Goal: Task Accomplishment & Management: Use online tool/utility

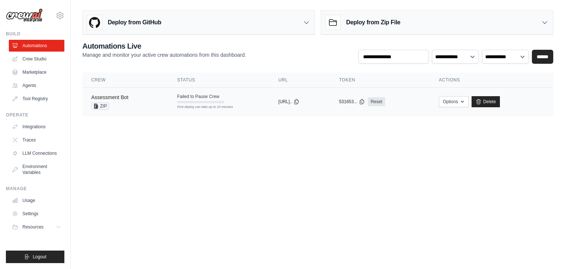
click at [119, 99] on link "Assessment Bot" at bounding box center [109, 97] width 37 height 6
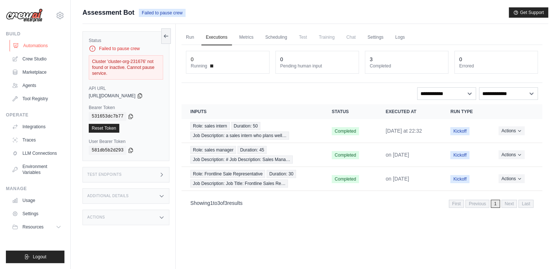
click at [30, 45] on link "Automations" at bounding box center [38, 46] width 56 height 12
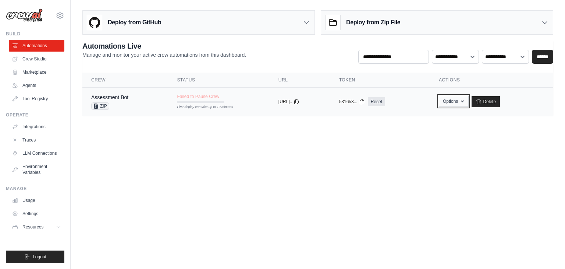
click at [465, 101] on button "Options" at bounding box center [454, 101] width 30 height 11
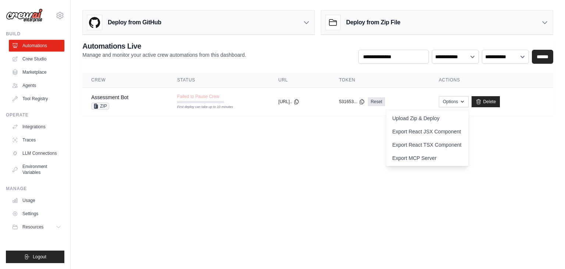
click at [362, 188] on body "chandrahas@loopreality.com Settings Build Automations Crew Studio" at bounding box center [282, 134] width 565 height 269
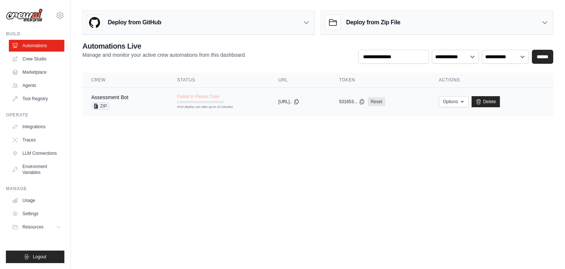
click at [201, 102] on div "First deploy can take up to 10 minutes" at bounding box center [200, 102] width 47 height 2
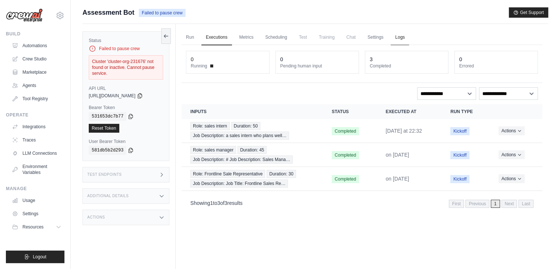
click at [409, 37] on link "Logs" at bounding box center [400, 37] width 18 height 15
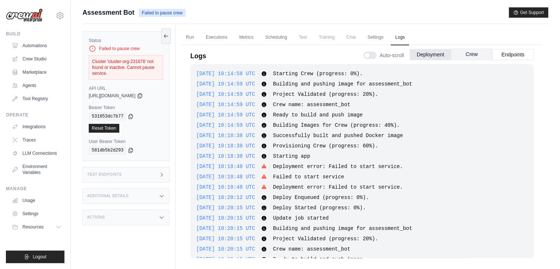
click at [470, 55] on button "Crew" at bounding box center [471, 54] width 41 height 11
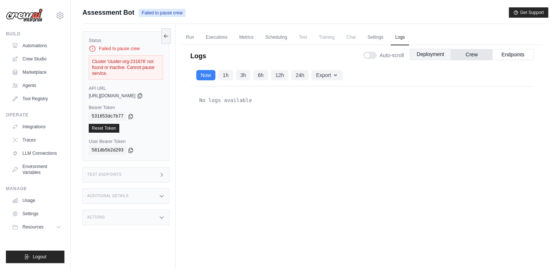
click at [429, 56] on button "Deployment" at bounding box center [430, 54] width 41 height 11
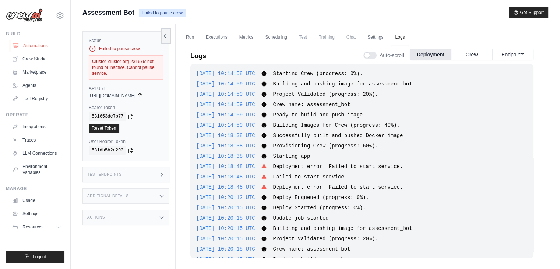
click at [42, 43] on link "Automations" at bounding box center [38, 46] width 56 height 12
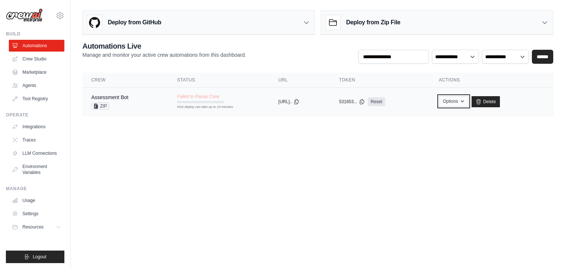
click at [451, 103] on button "Options" at bounding box center [454, 101] width 30 height 11
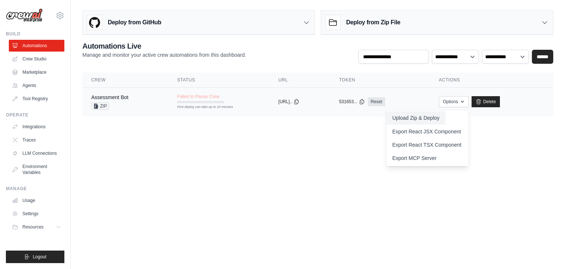
click at [445, 113] on button "Upload Zip & Deploy" at bounding box center [415, 117] width 59 height 13
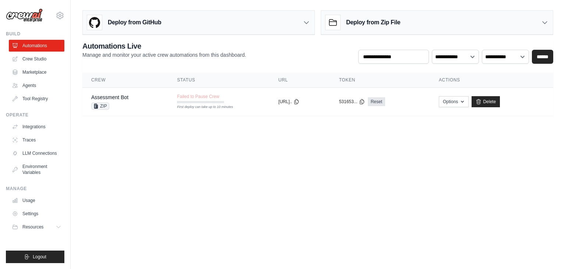
click at [546, 22] on icon at bounding box center [545, 23] width 4 height 2
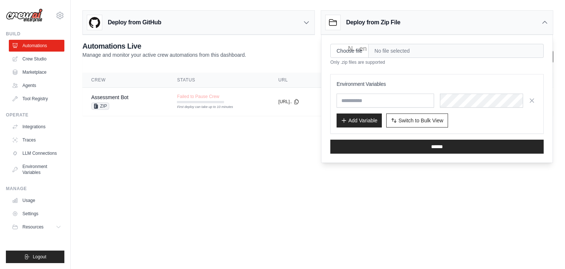
click at [546, 22] on icon at bounding box center [545, 22] width 4 height 2
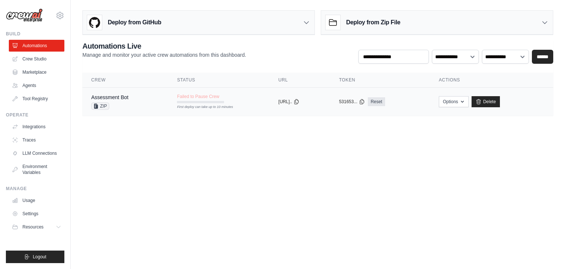
click at [246, 103] on td "Failed to Pause Crew First deploy can take up to 10 minutes" at bounding box center [218, 98] width 101 height 21
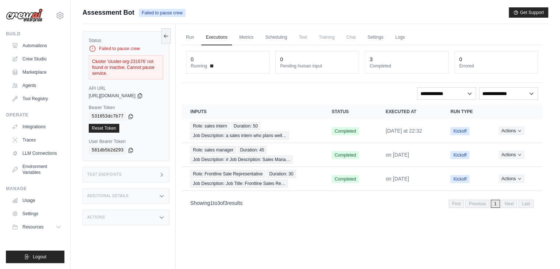
click at [139, 49] on div "Failed to pause crew" at bounding box center [126, 48] width 74 height 7
click at [91, 48] on icon at bounding box center [92, 48] width 7 height 7
click at [94, 49] on icon at bounding box center [92, 48] width 7 height 7
click at [405, 37] on link "Logs" at bounding box center [400, 37] width 18 height 15
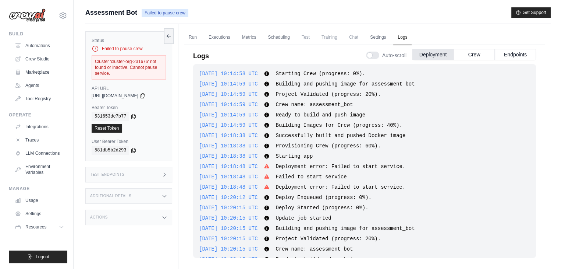
scroll to position [294, 0]
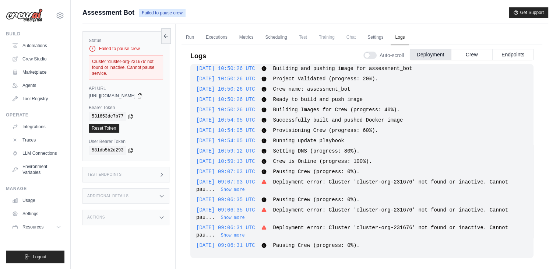
click at [313, 248] on div "2025-08-31 09:06:31 UTC Pausing Crew (progress: 0%). Show more Show less" at bounding box center [361, 244] width 331 height 7
click at [30, 47] on link "Automations" at bounding box center [38, 46] width 56 height 12
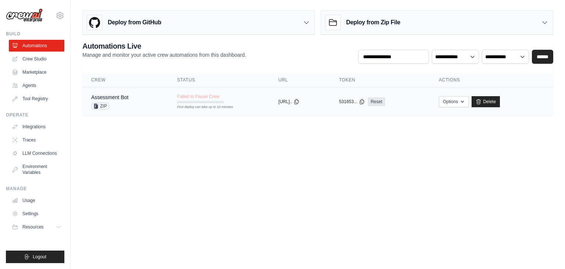
click at [158, 100] on td "Assessment Bot ZIP" at bounding box center [125, 102] width 86 height 28
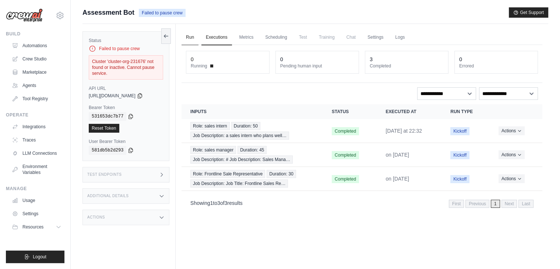
click at [187, 40] on link "Run" at bounding box center [189, 37] width 17 height 15
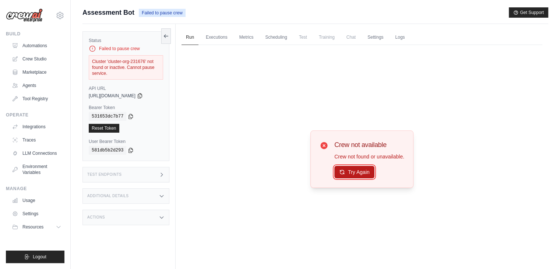
click at [355, 167] on button "Try Again" at bounding box center [354, 172] width 40 height 13
click at [42, 43] on link "Automations" at bounding box center [38, 46] width 56 height 12
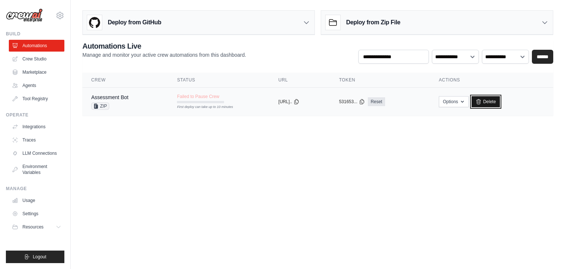
click at [500, 103] on link "Delete" at bounding box center [486, 101] width 28 height 11
click at [127, 94] on link "Assessment Bot" at bounding box center [109, 97] width 37 height 6
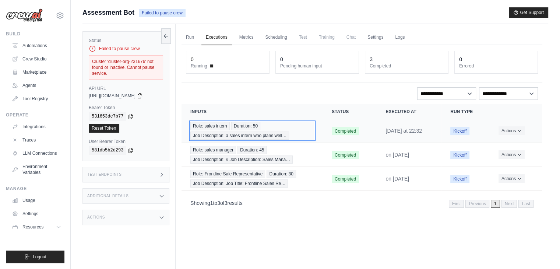
click at [271, 128] on div "Role: sales intern Duration: 50 Job Description: a sales intern who plans well…" at bounding box center [252, 131] width 124 height 18
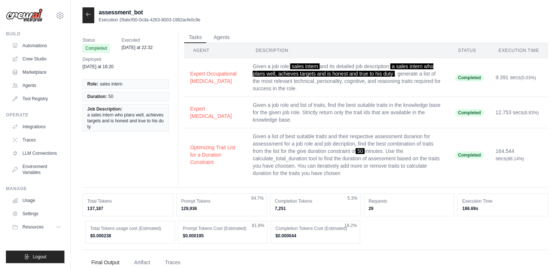
click at [335, 112] on td "Given a job role and list of traits, find the best suitable traits in the knowl…" at bounding box center [348, 112] width 202 height 31
click at [330, 131] on td "Given a list of best suitable traits and their respective assessment durarion f…" at bounding box center [348, 154] width 202 height 53
click at [215, 35] on button "Agents" at bounding box center [221, 37] width 25 height 11
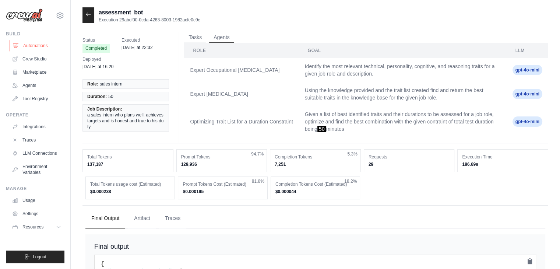
click at [20, 47] on link "Automations" at bounding box center [38, 46] width 56 height 12
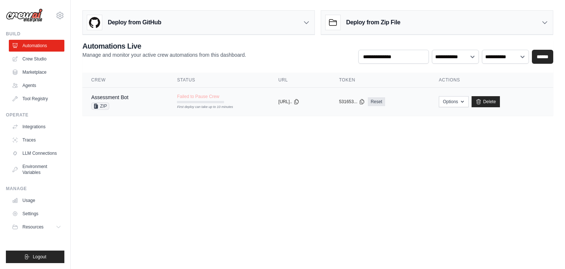
click at [159, 99] on td "Assessment Bot ZIP" at bounding box center [125, 102] width 86 height 28
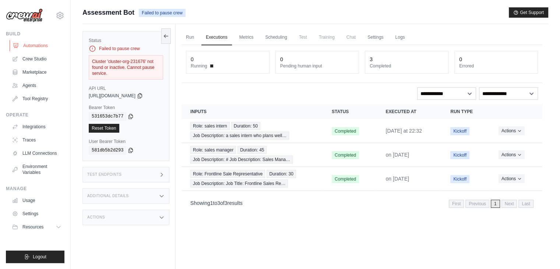
click at [29, 45] on link "Automations" at bounding box center [38, 46] width 56 height 12
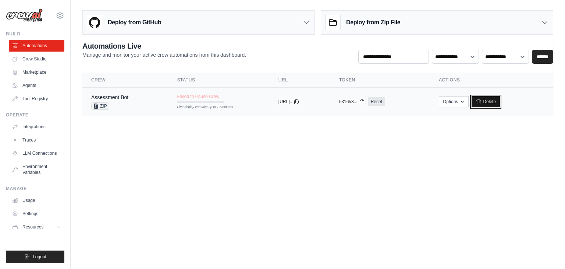
click at [495, 103] on link "Delete" at bounding box center [486, 101] width 28 height 11
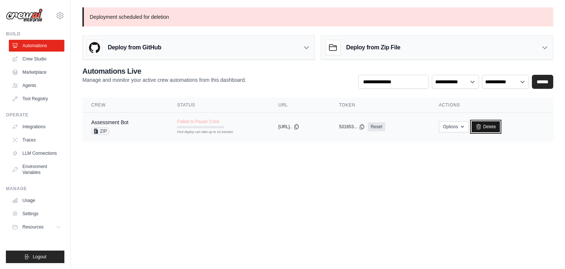
click at [495, 125] on link "Delete" at bounding box center [486, 126] width 28 height 11
click at [389, 50] on h3 "Deploy from Zip File" at bounding box center [373, 47] width 54 height 9
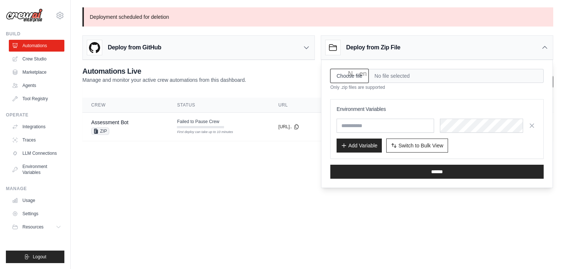
click at [351, 76] on input "Choose file" at bounding box center [350, 76] width 38 height 14
type input "**********"
click at [392, 127] on input "text" at bounding box center [386, 126] width 98 height 14
type input "*"
type input "**********"
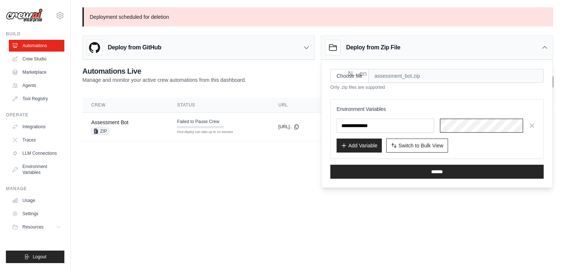
scroll to position [0, 391]
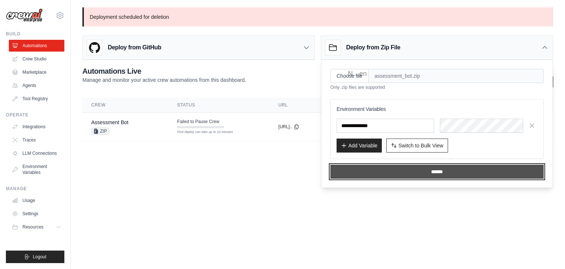
click at [456, 167] on input "******" at bounding box center [437, 172] width 213 height 14
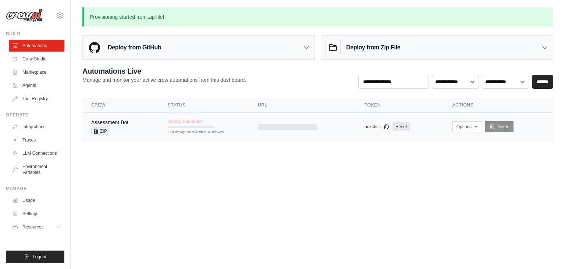
click at [113, 119] on div "Assessment Bot" at bounding box center [109, 122] width 37 height 7
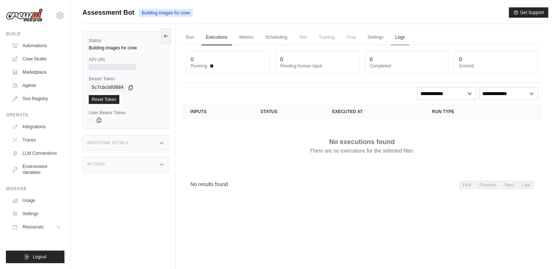
click at [409, 36] on link "Logs" at bounding box center [400, 37] width 18 height 15
